Goal: Navigation & Orientation: Understand site structure

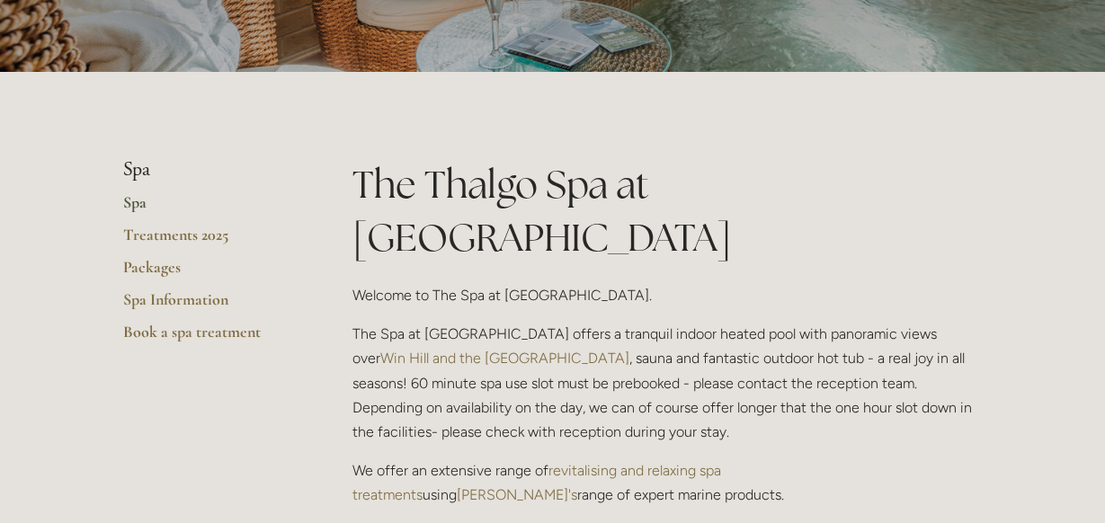
scroll to position [270, 0]
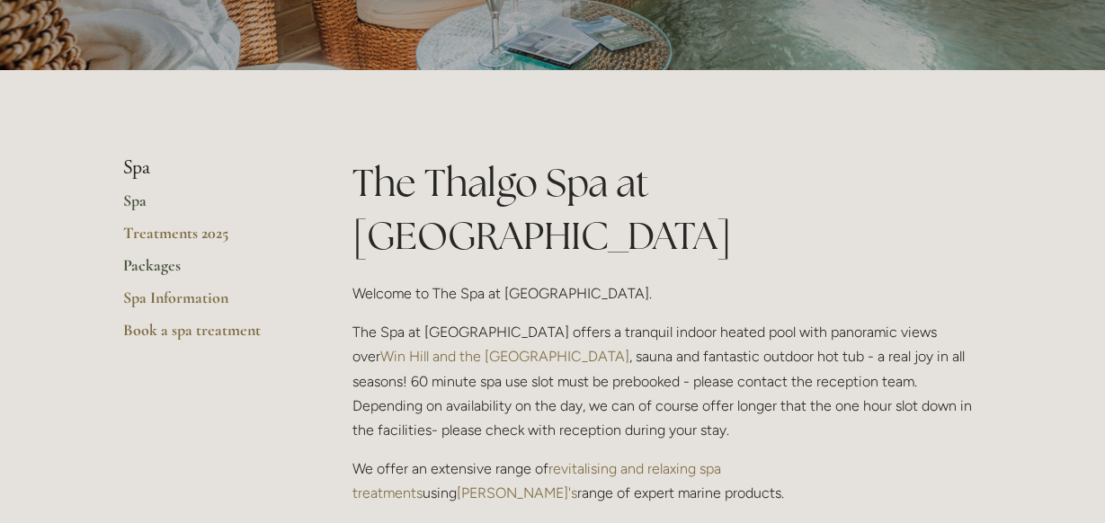
click at [153, 263] on link "Packages" at bounding box center [209, 271] width 172 height 32
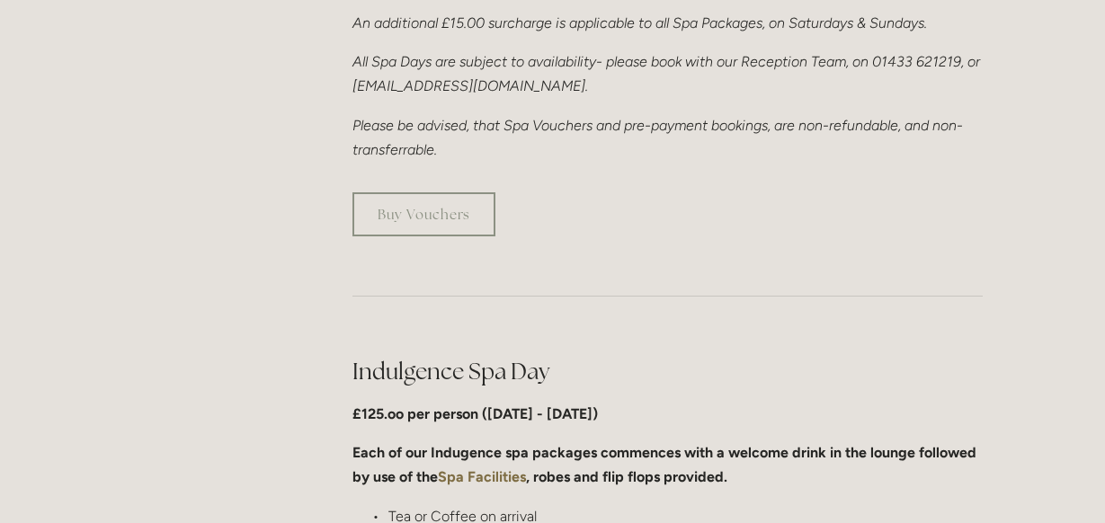
scroll to position [360, 0]
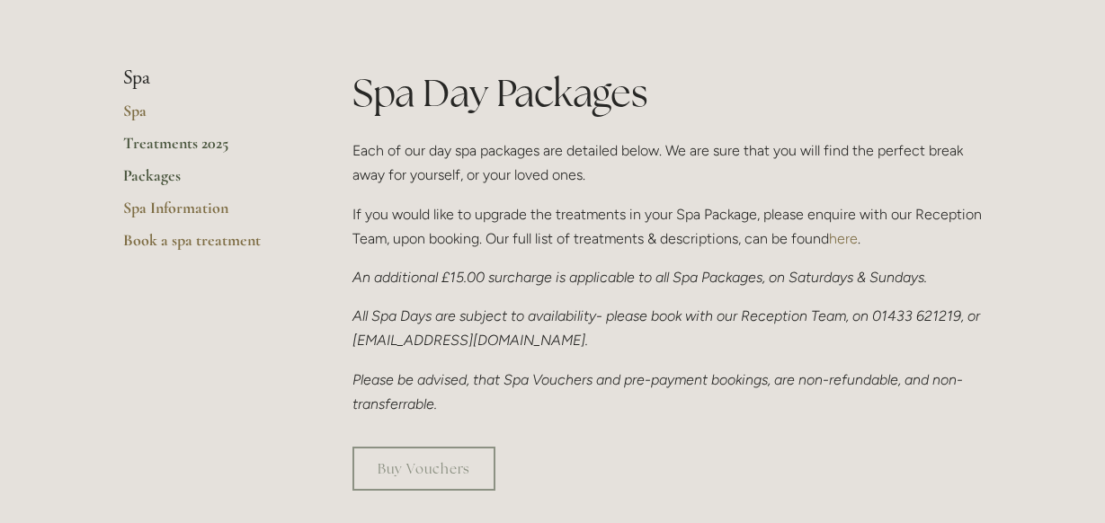
click at [143, 147] on link "Treatments 2025" at bounding box center [209, 149] width 172 height 32
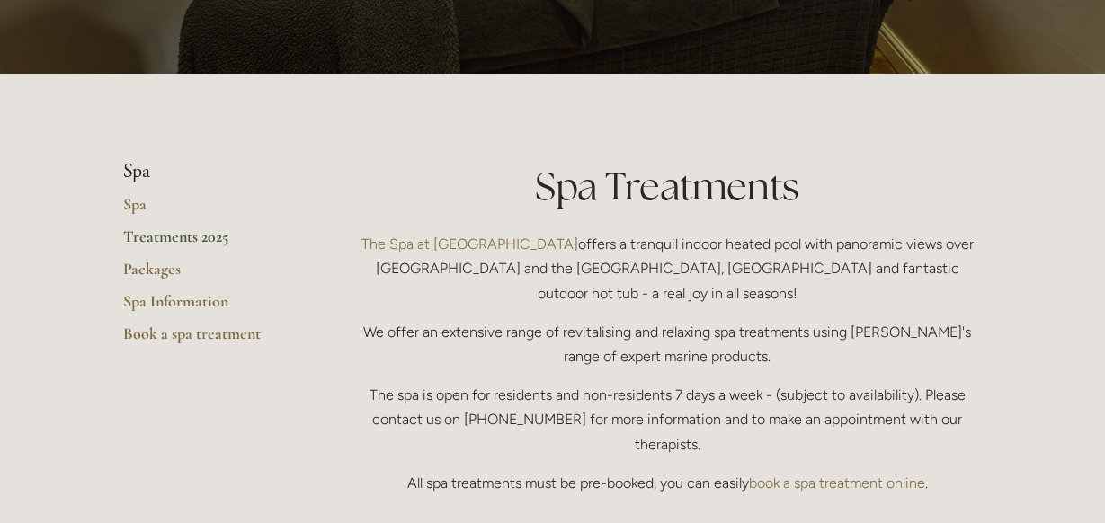
scroll to position [228, 0]
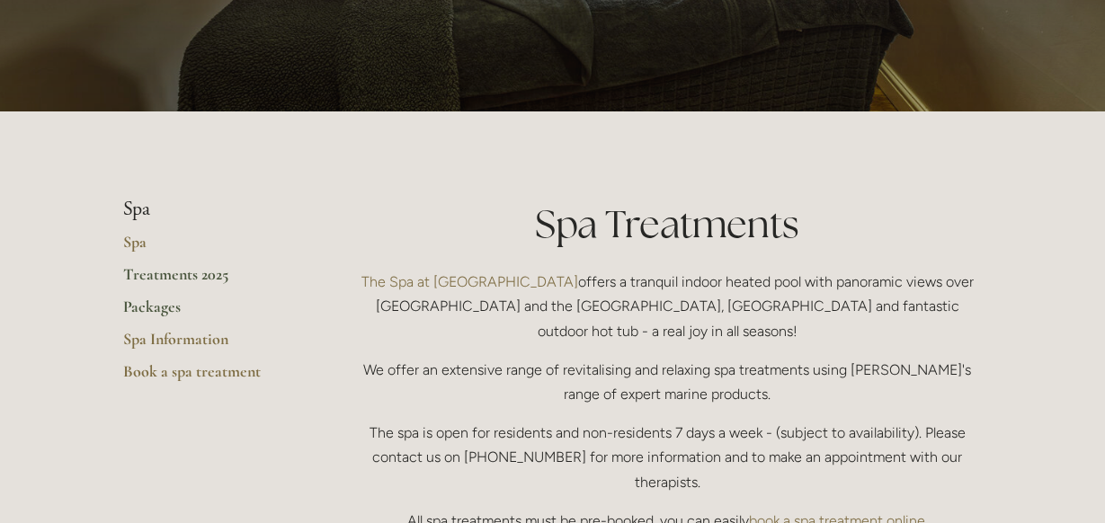
click at [171, 313] on link "Packages" at bounding box center [209, 313] width 172 height 32
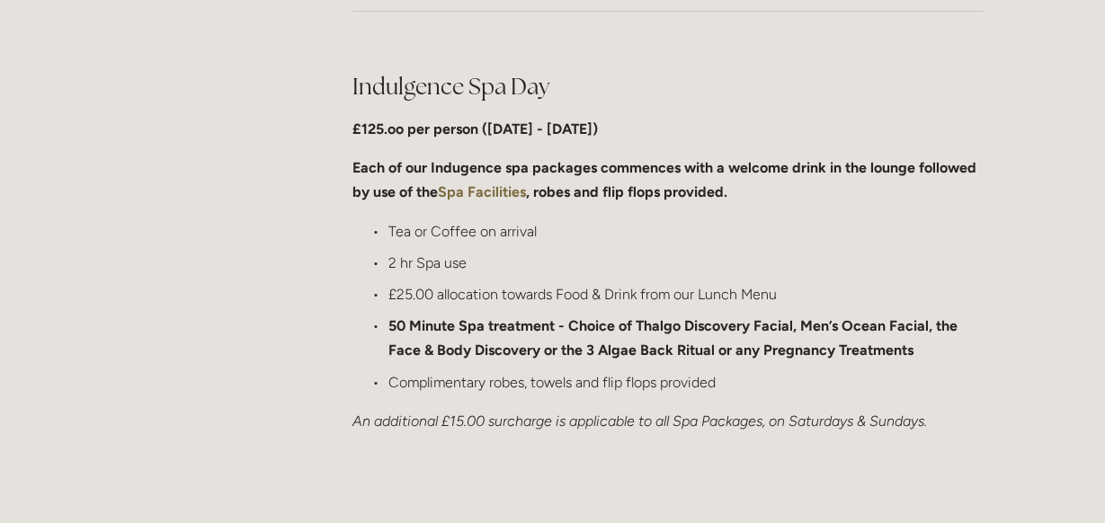
scroll to position [360, 0]
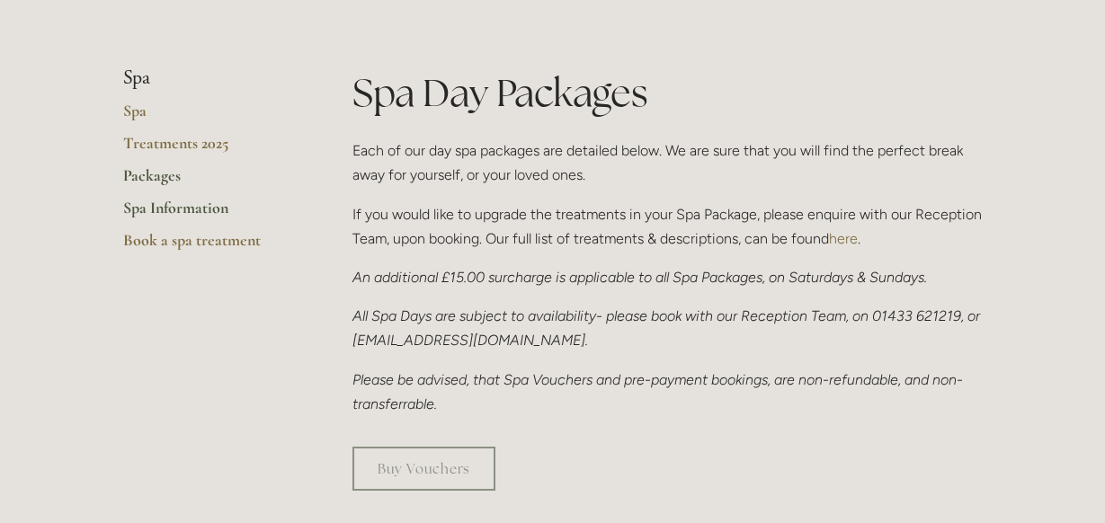
click at [156, 205] on link "Spa Information" at bounding box center [209, 214] width 172 height 32
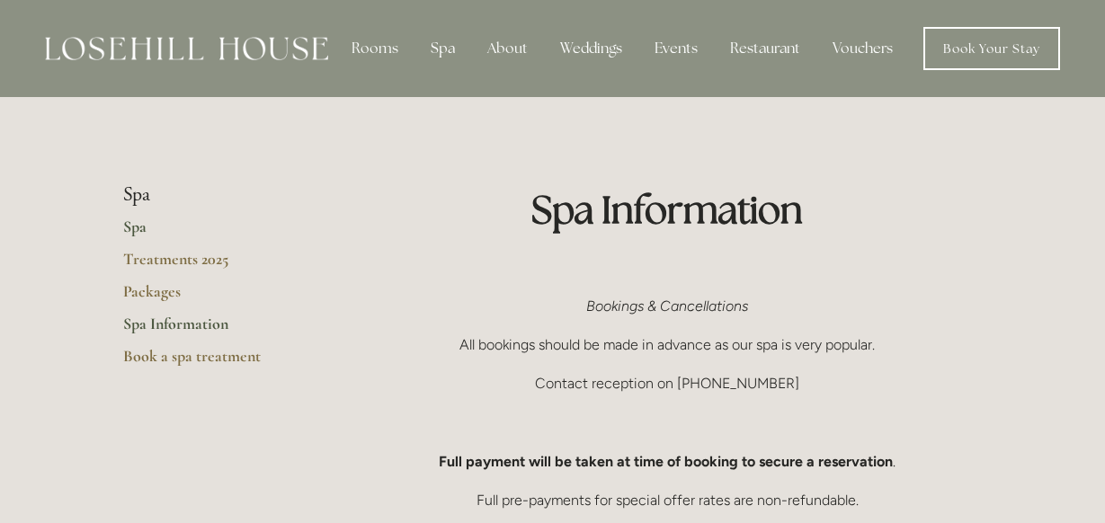
click at [132, 228] on link "Spa" at bounding box center [209, 233] width 172 height 32
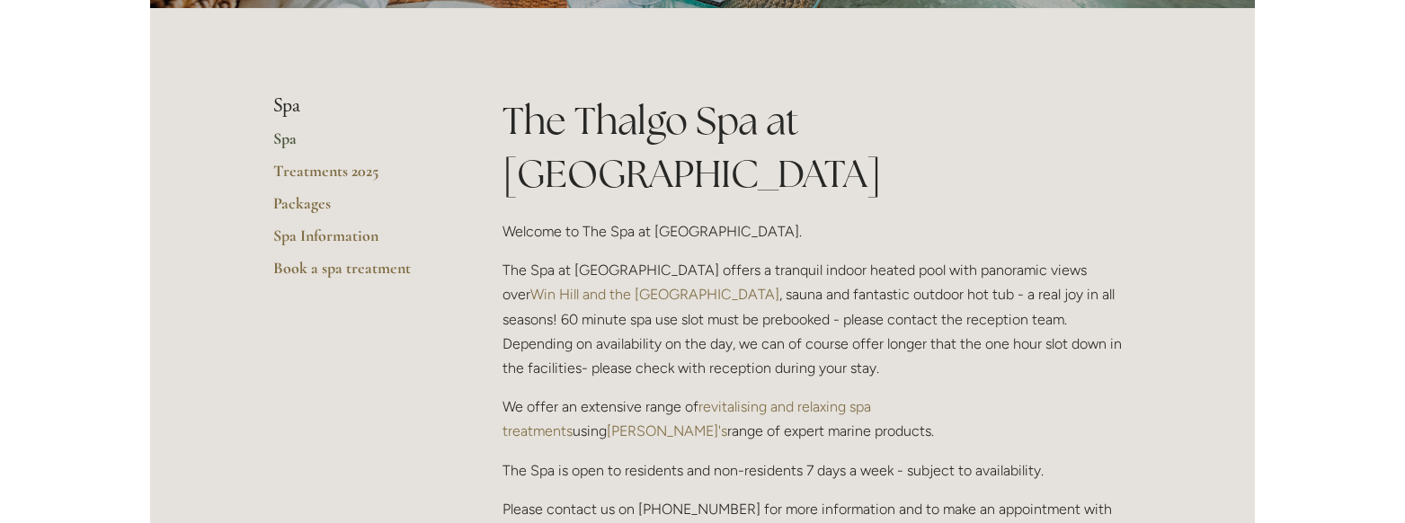
scroll to position [450, 0]
